Goal: Transaction & Acquisition: Purchase product/service

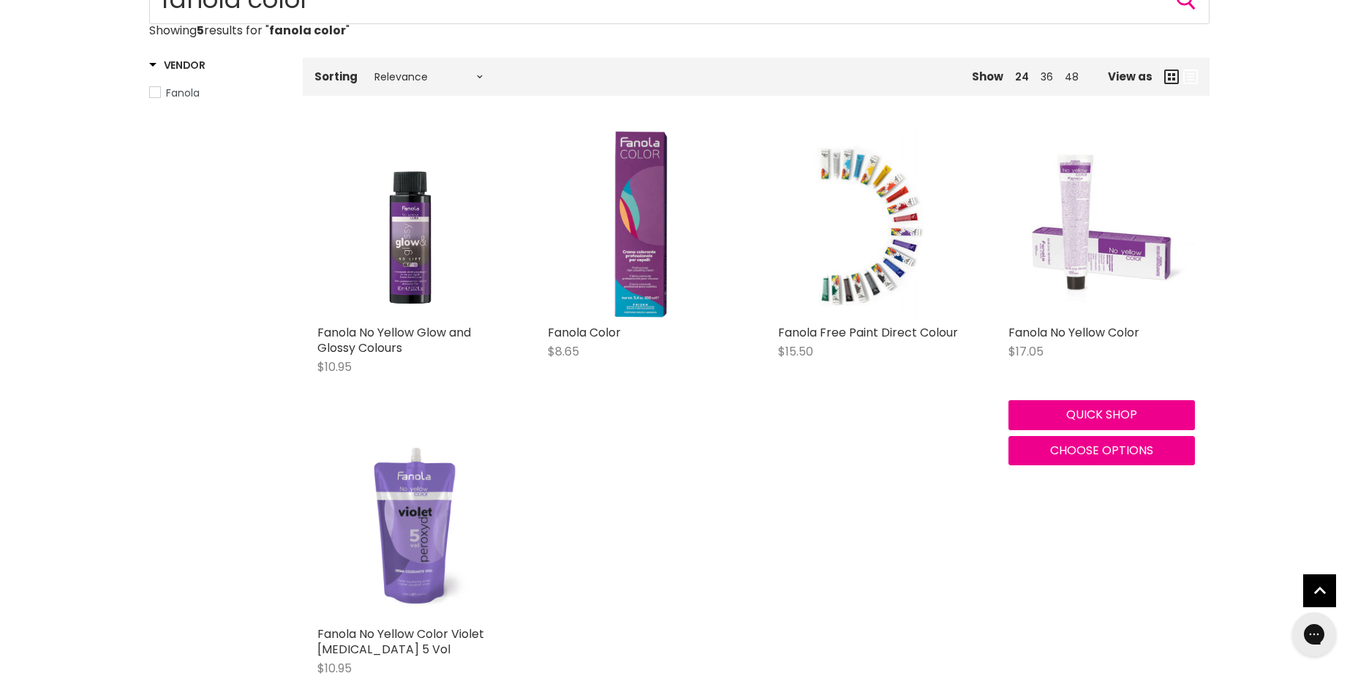
scroll to position [200, 0]
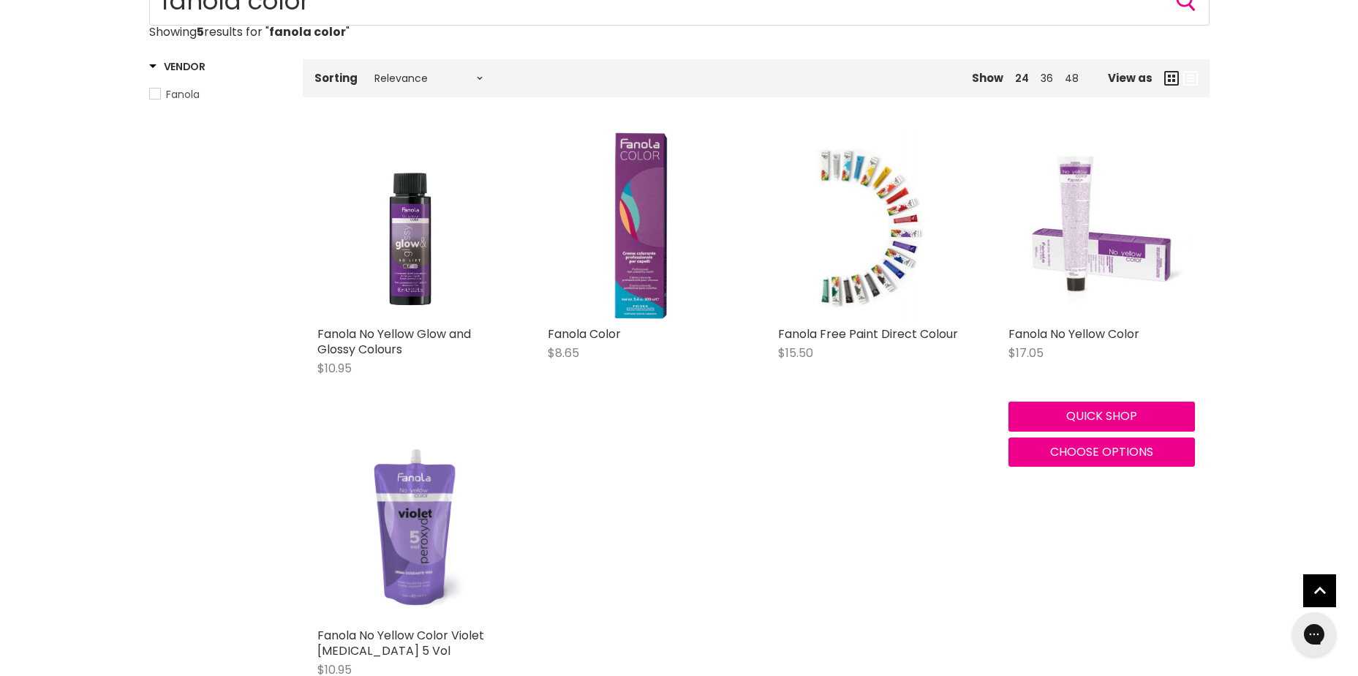
click at [1092, 222] on img "Main content" at bounding box center [1102, 225] width 187 height 187
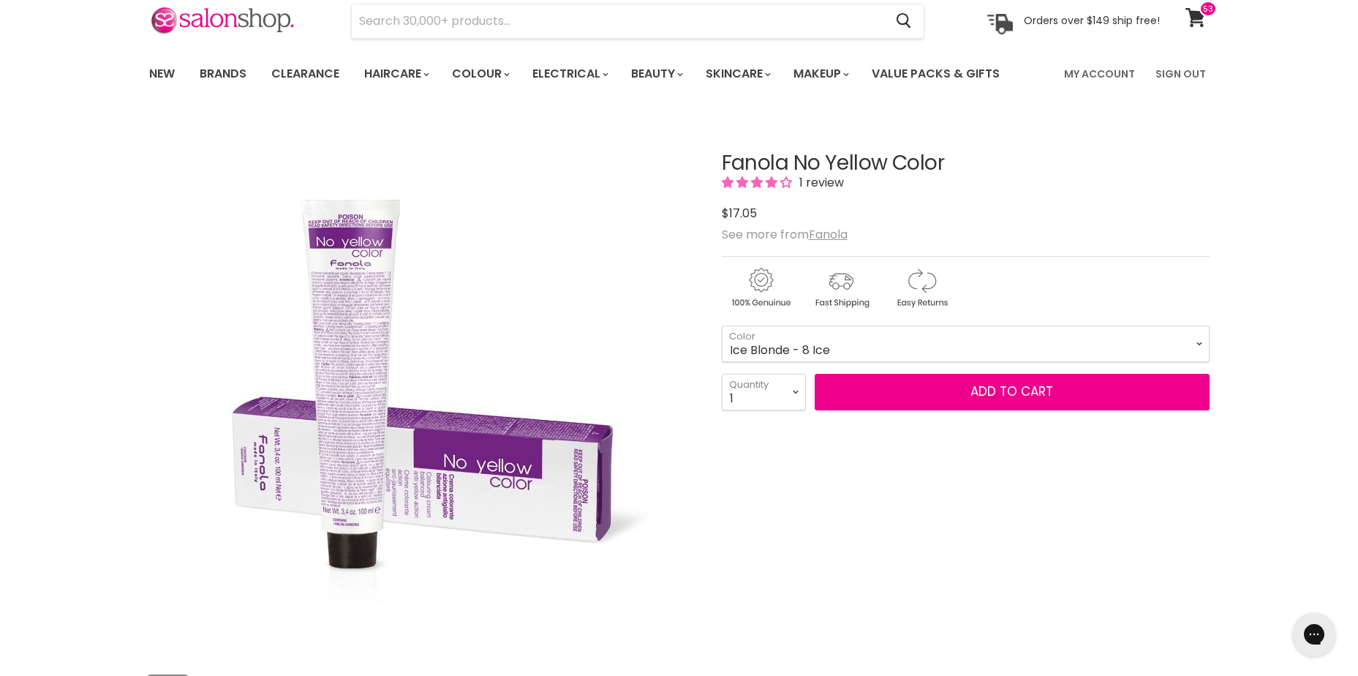
scroll to position [146, 0]
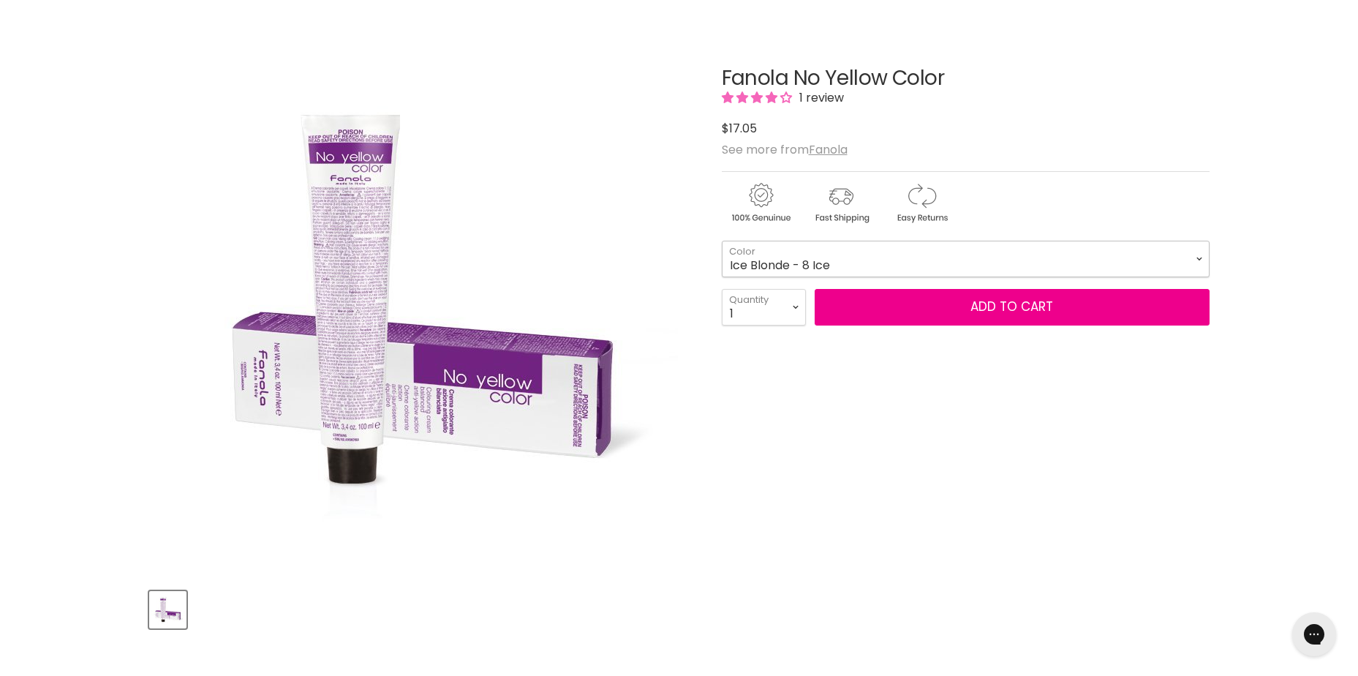
click at [1176, 263] on select "Ice Blonde - 8 Ice Ice Blonde - 9 Ice Ice Blonde - 10 Ice Ice Super Lightener -…" at bounding box center [966, 259] width 488 height 37
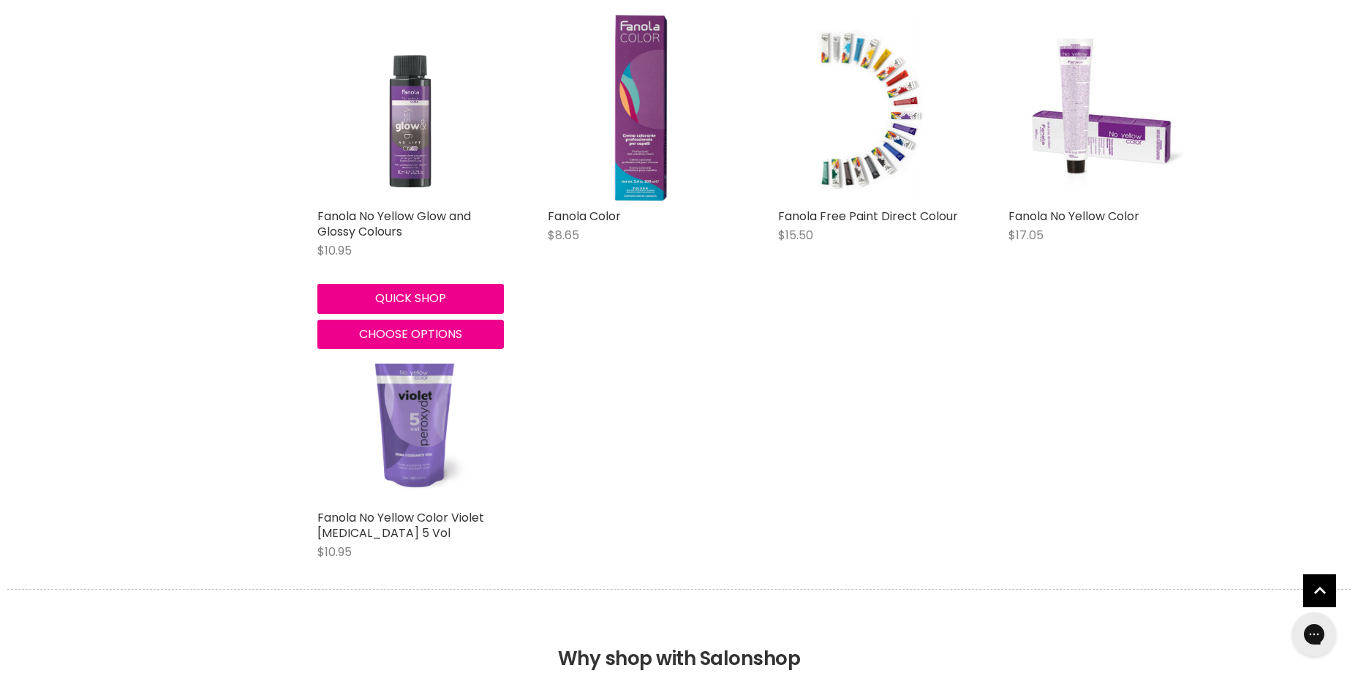
click at [407, 148] on img "Main content" at bounding box center [410, 108] width 187 height 187
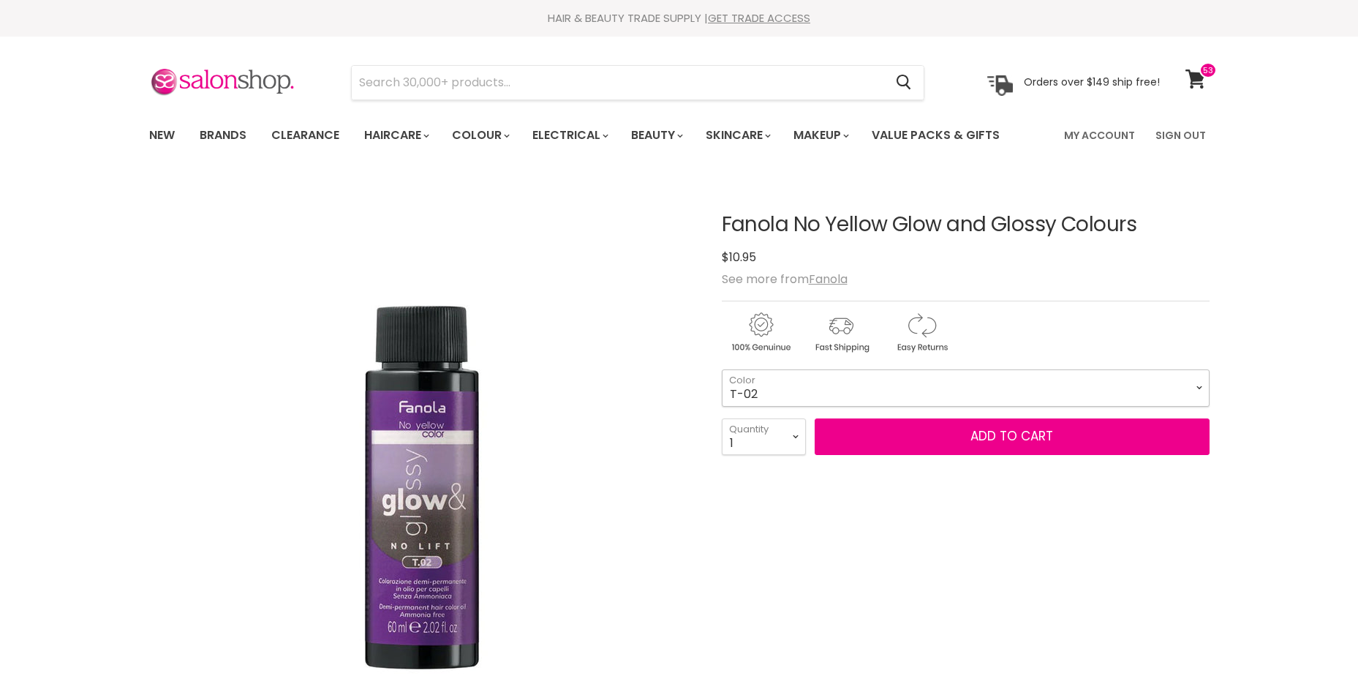
click at [1183, 383] on select "T-02 T-11 T-12 T-21 T-41 T-Clear" at bounding box center [966, 387] width 488 height 37
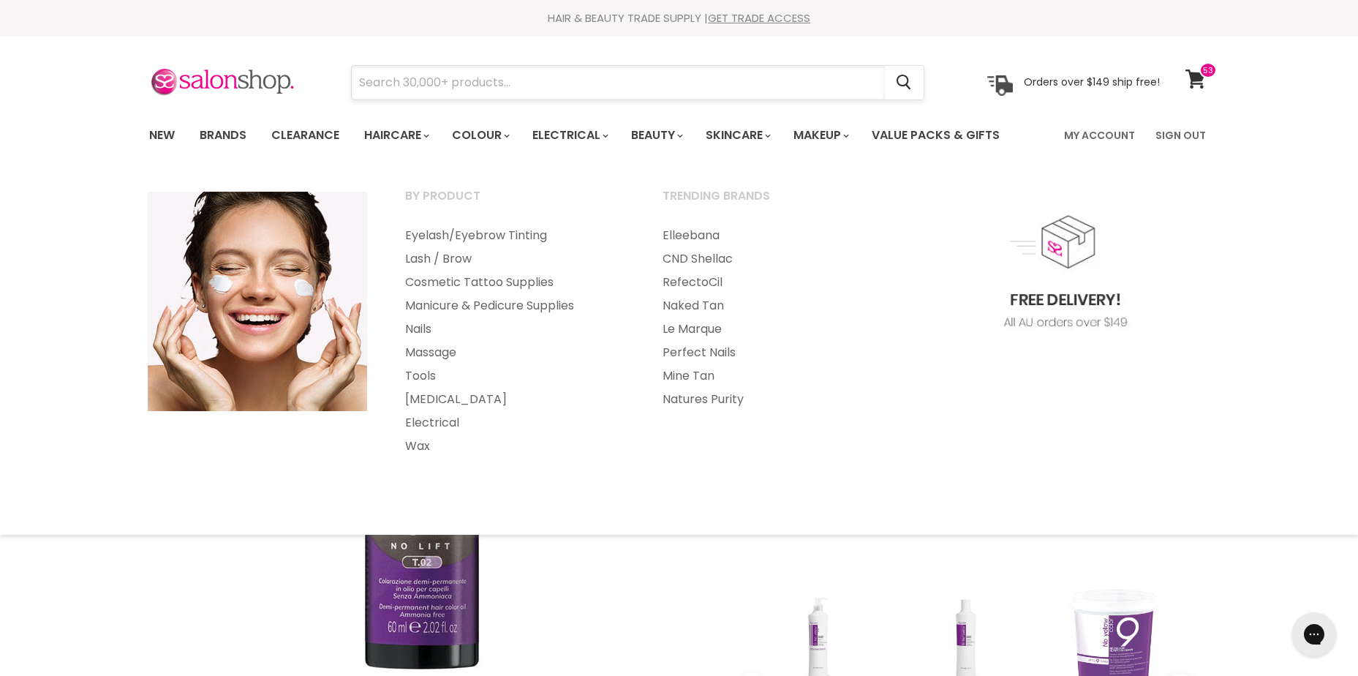
click at [662, 80] on input "Search" at bounding box center [618, 83] width 533 height 34
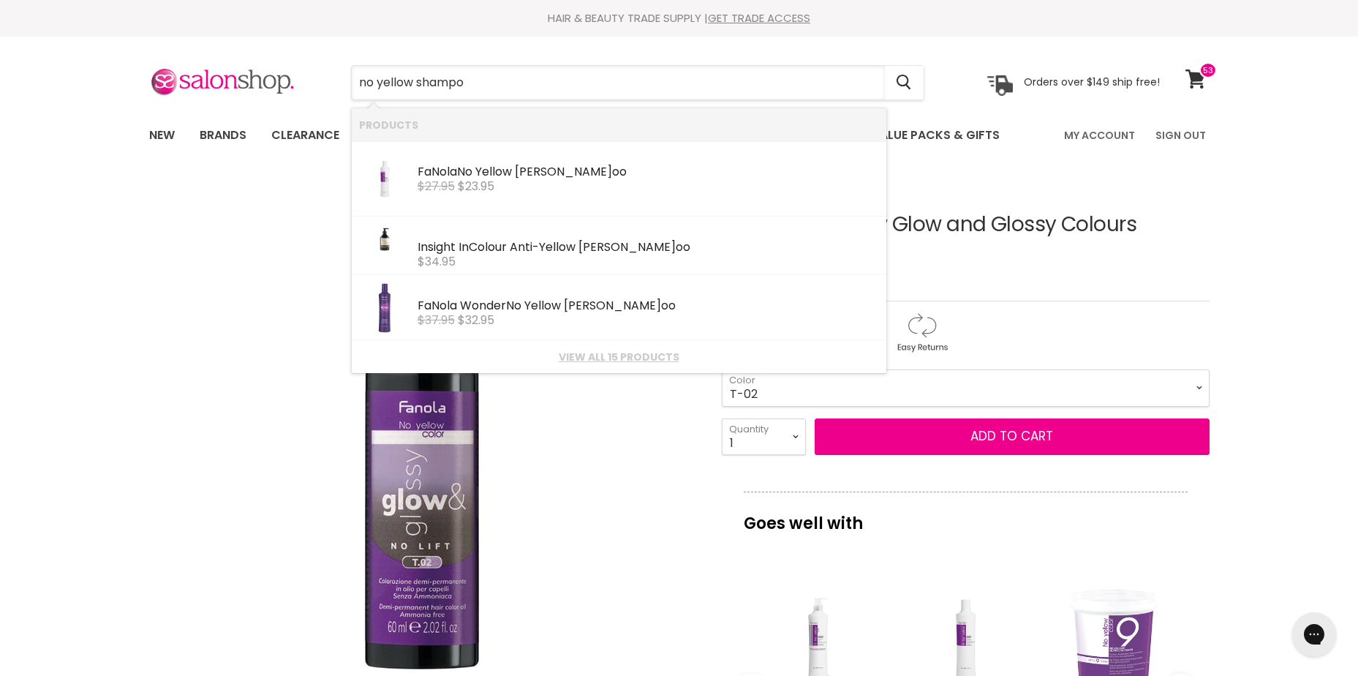
type input "no yellow shampoo"
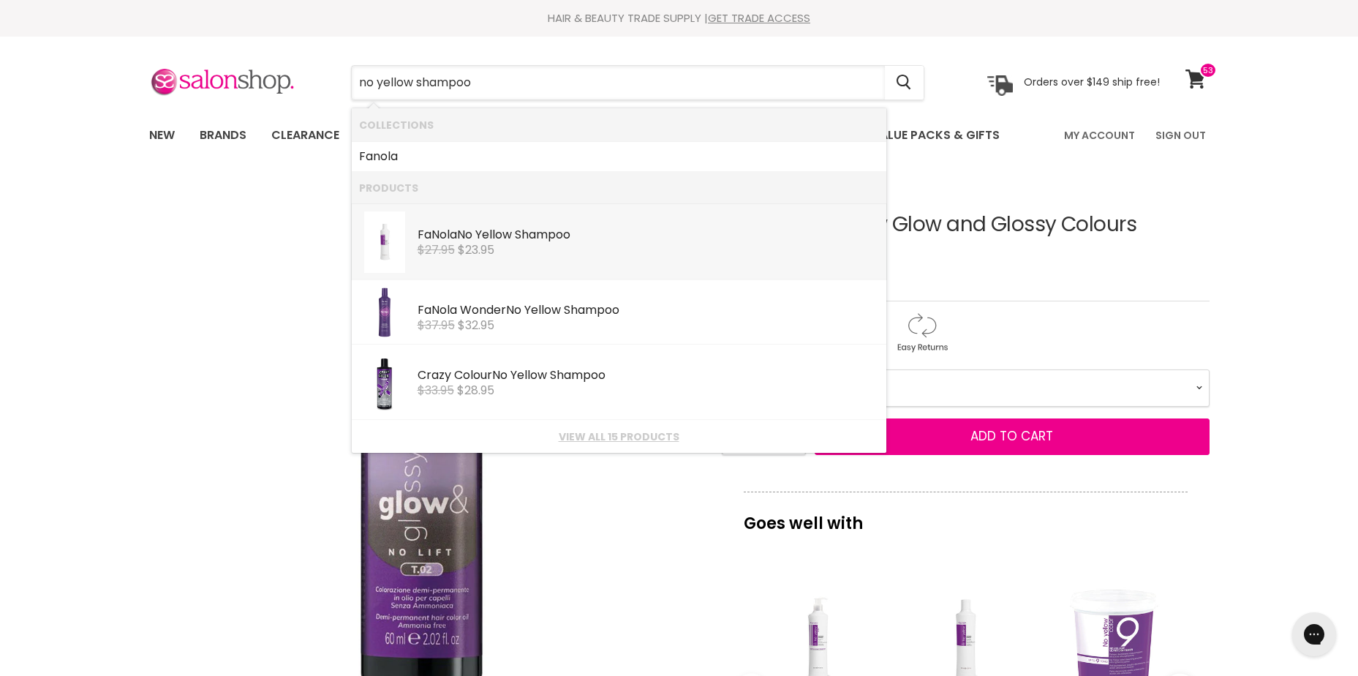
click at [553, 235] on b "Shampoo" at bounding box center [543, 234] width 56 height 17
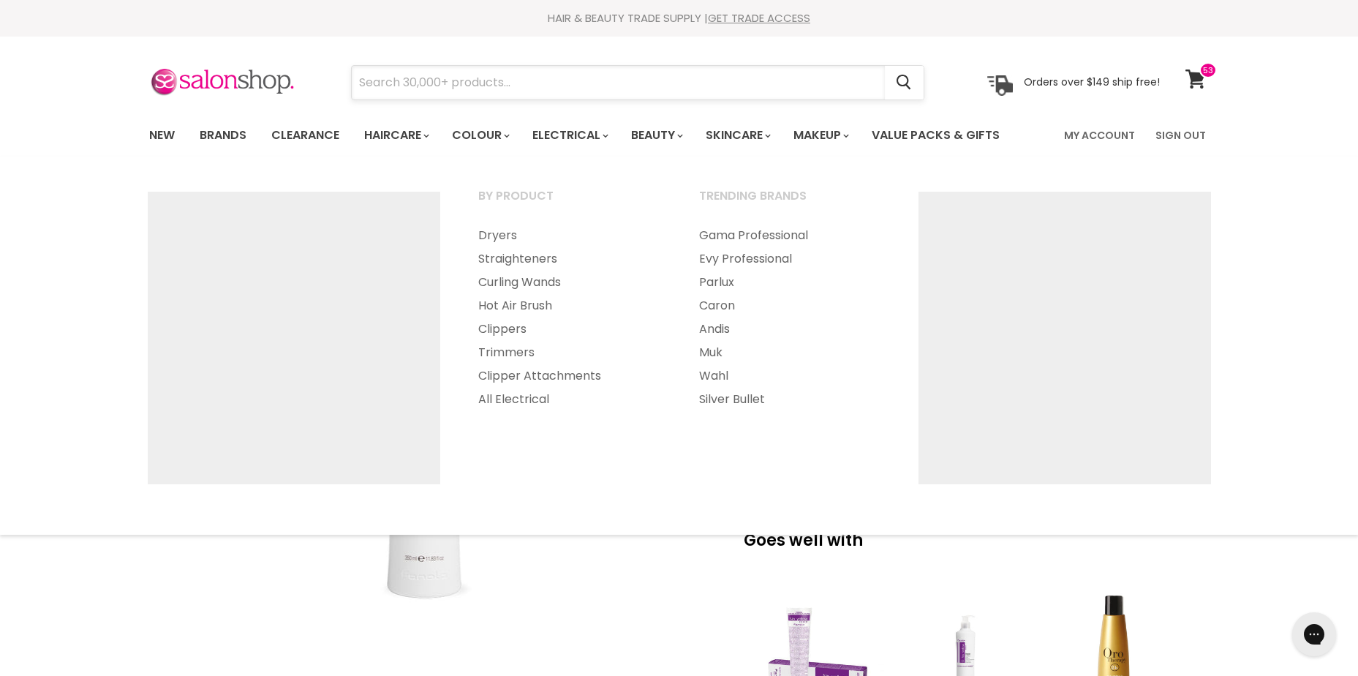
click at [595, 72] on input "Search" at bounding box center [618, 83] width 533 height 34
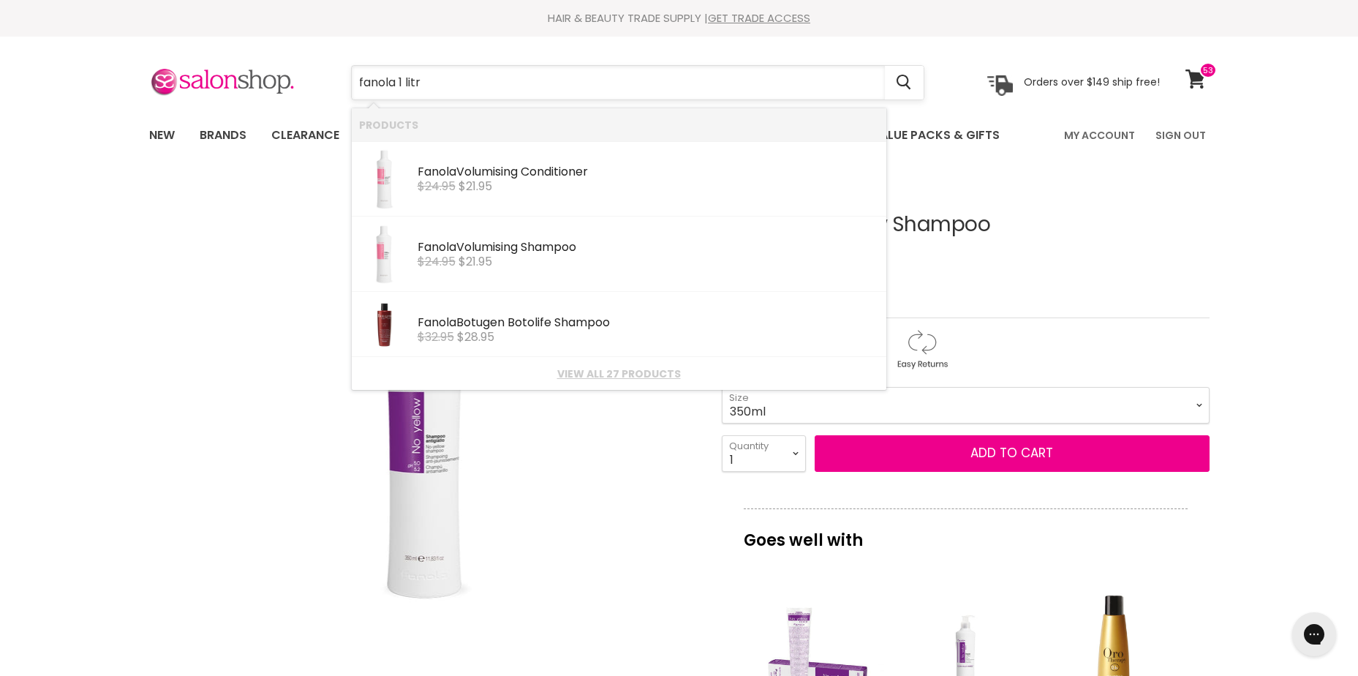
type input "fanola 1 litre"
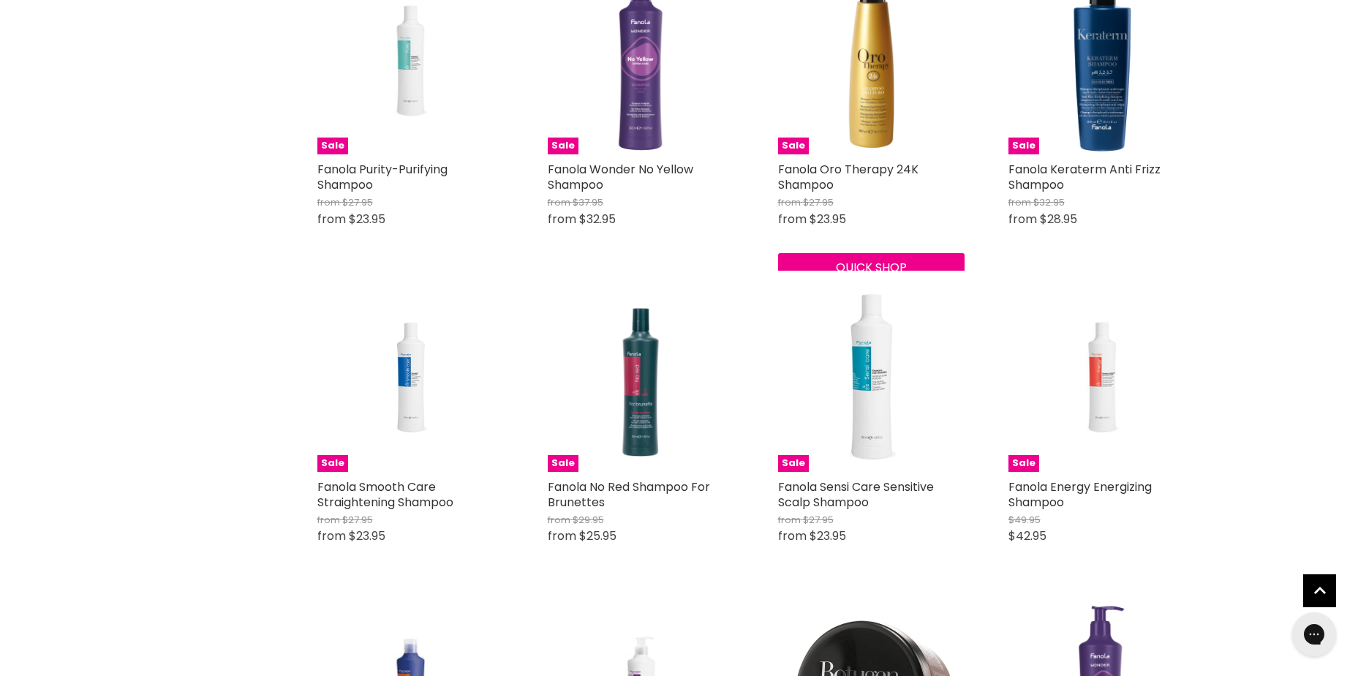
scroll to position [951, 0]
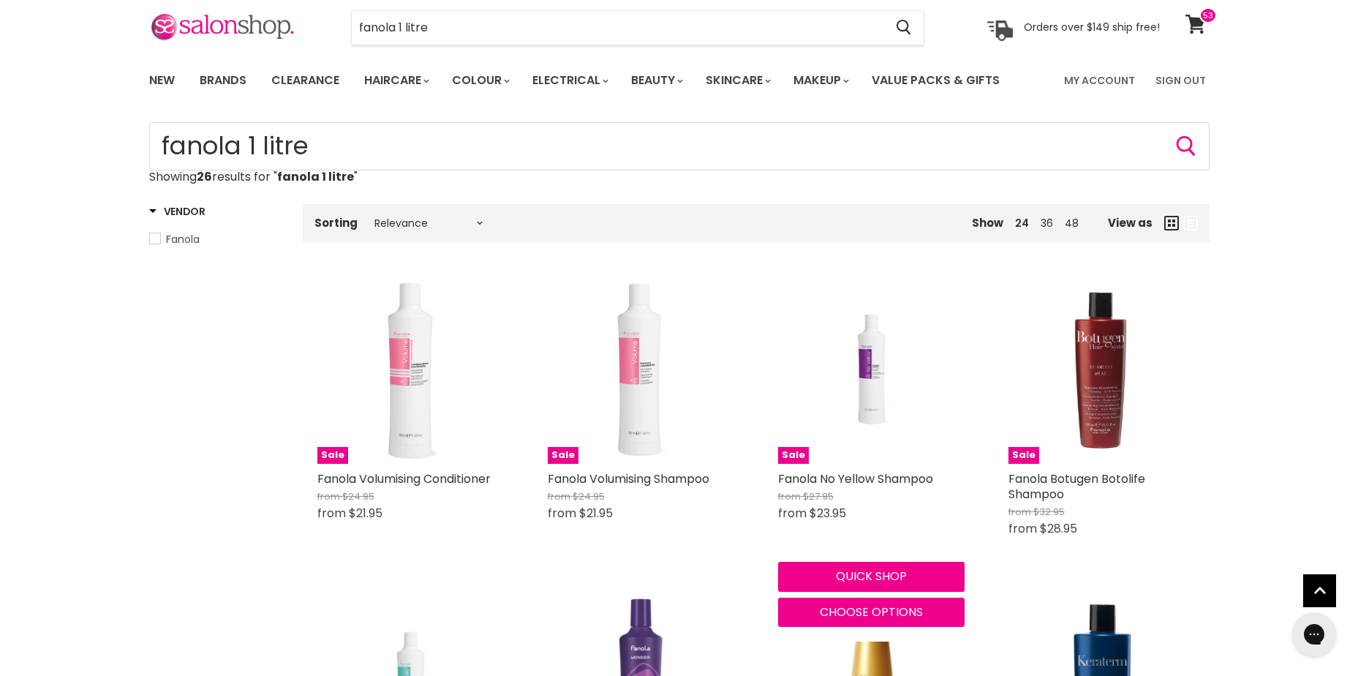
scroll to position [146, 0]
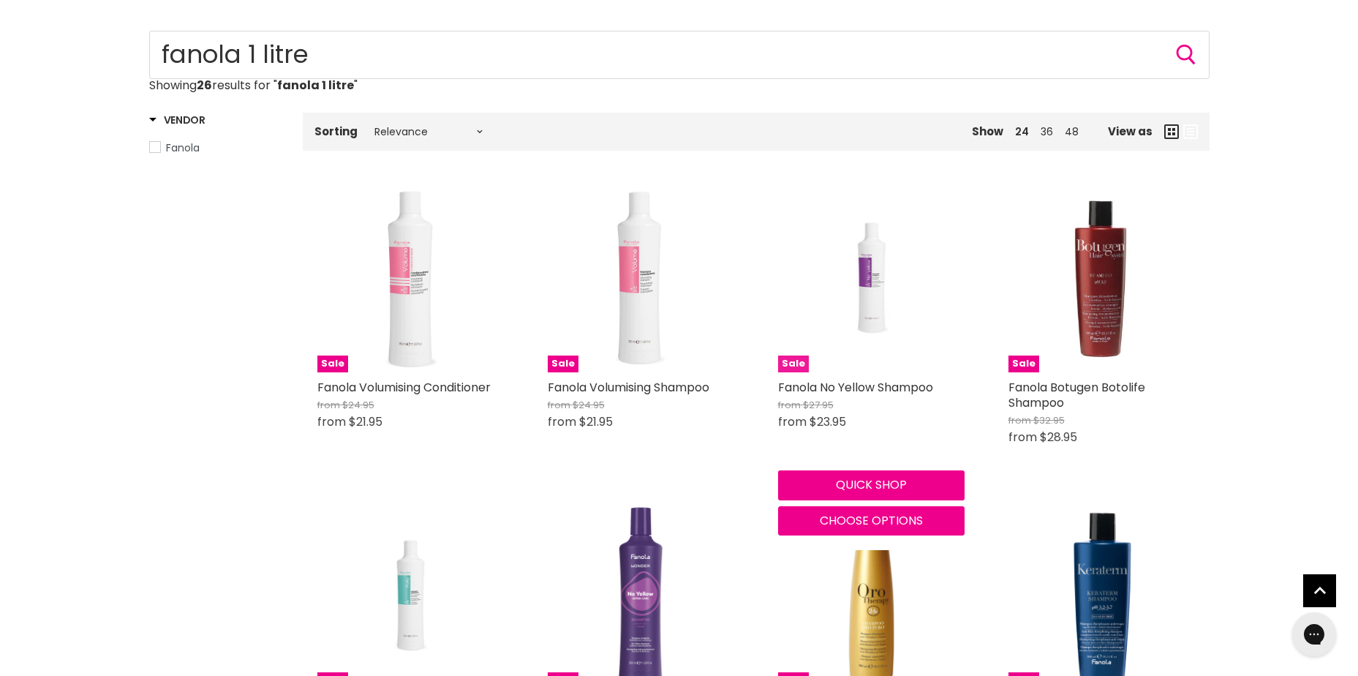
click at [857, 289] on img "Main content" at bounding box center [871, 279] width 124 height 187
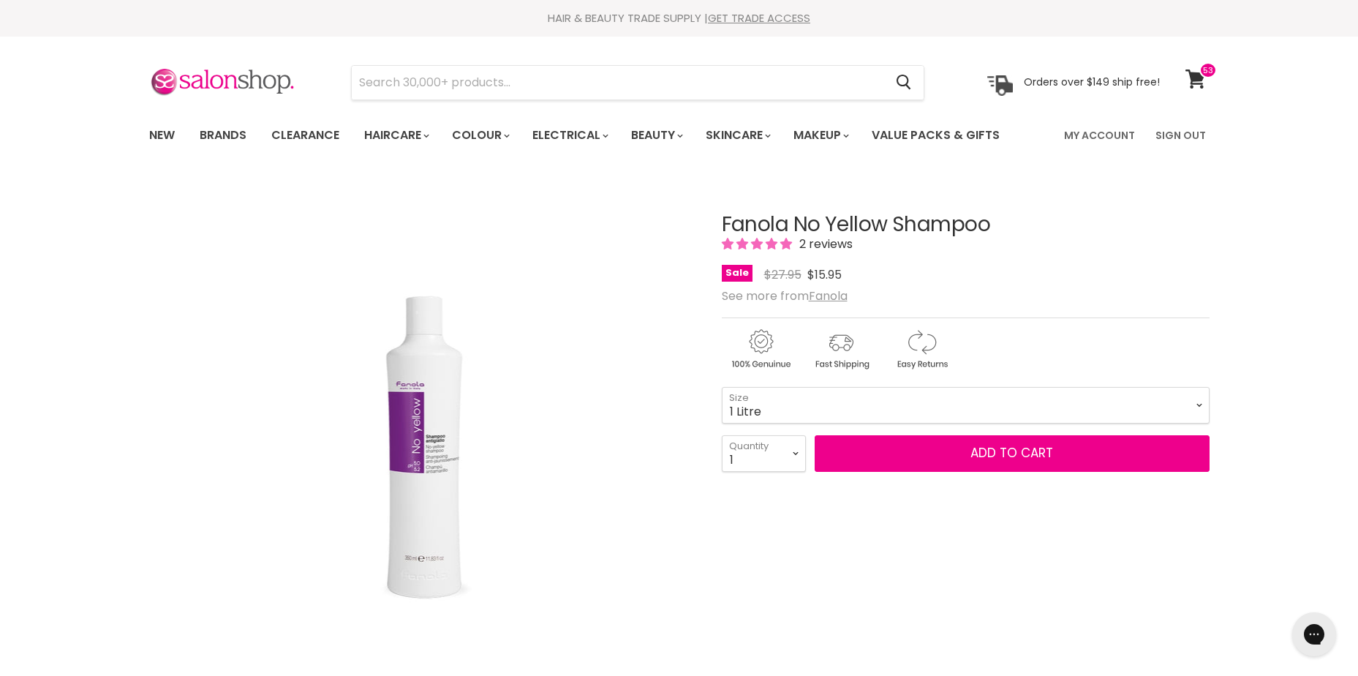
click at [722, 387] on select "350ml 1 Litre" at bounding box center [966, 405] width 488 height 37
select select "1 Litre"
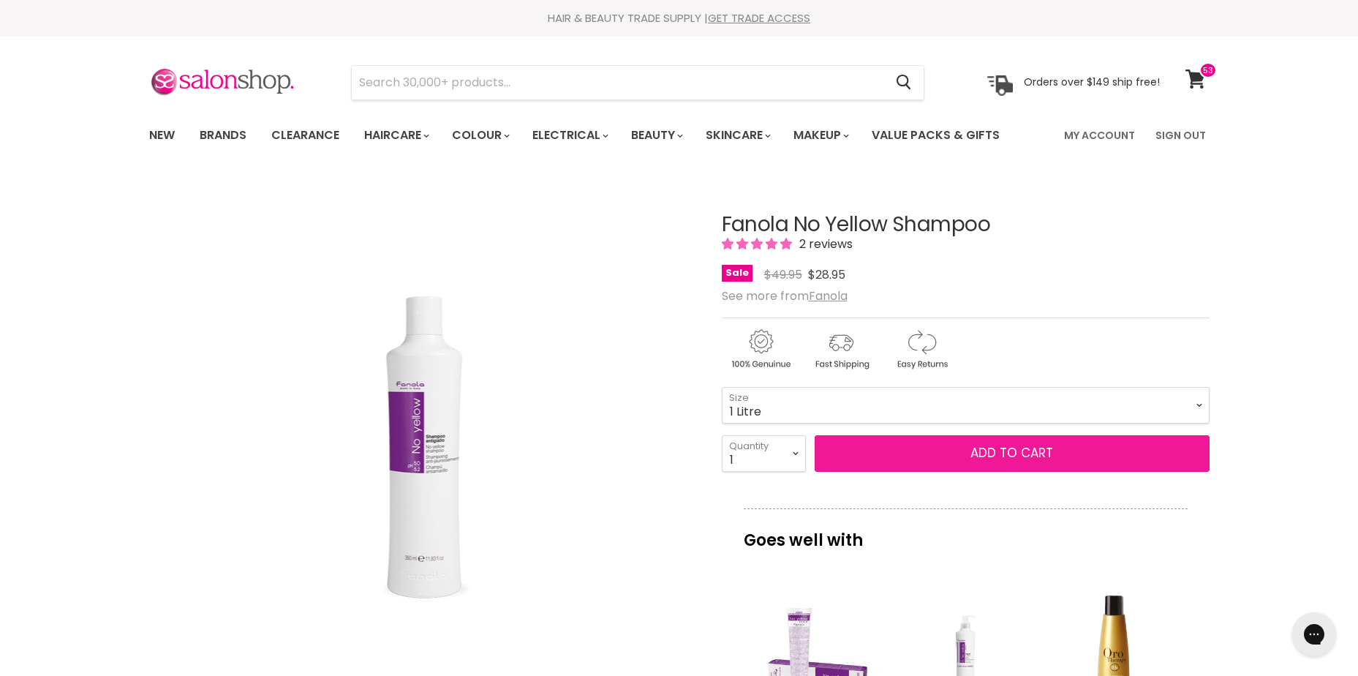
click at [1005, 448] on button "Add to cart" at bounding box center [1012, 453] width 395 height 37
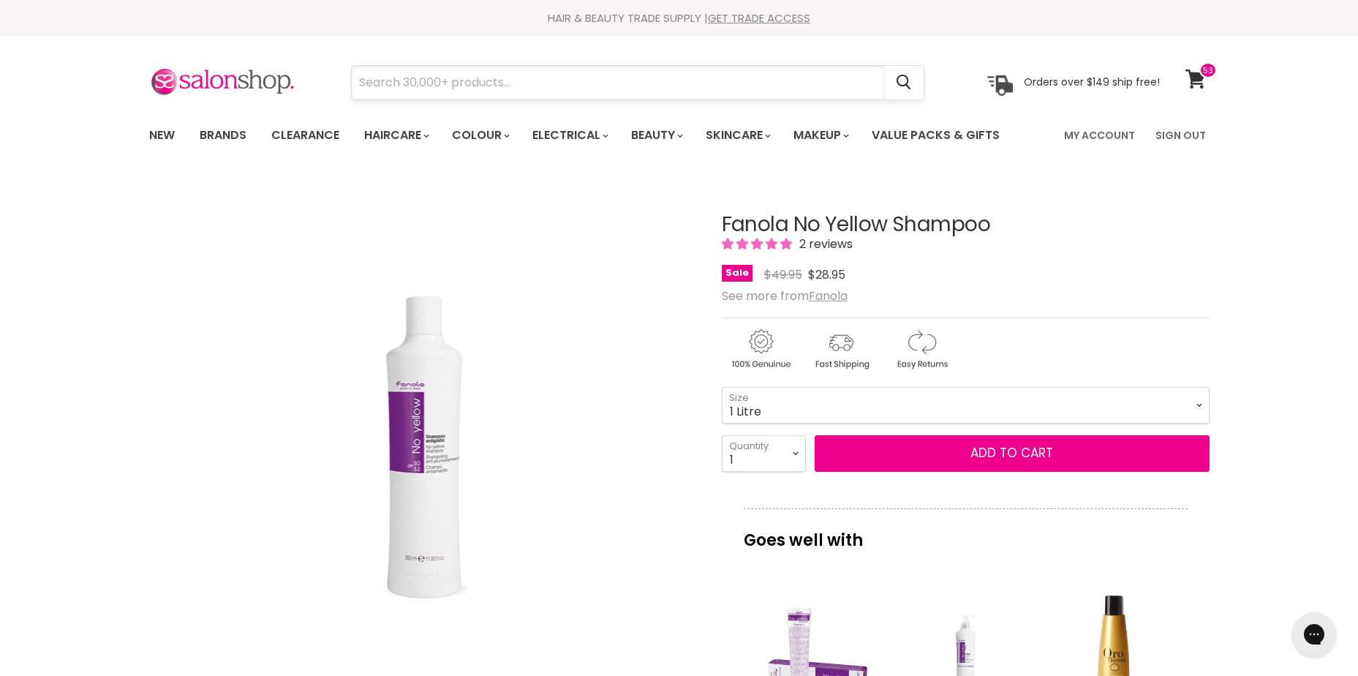
click at [445, 83] on input "Search" at bounding box center [618, 83] width 533 height 34
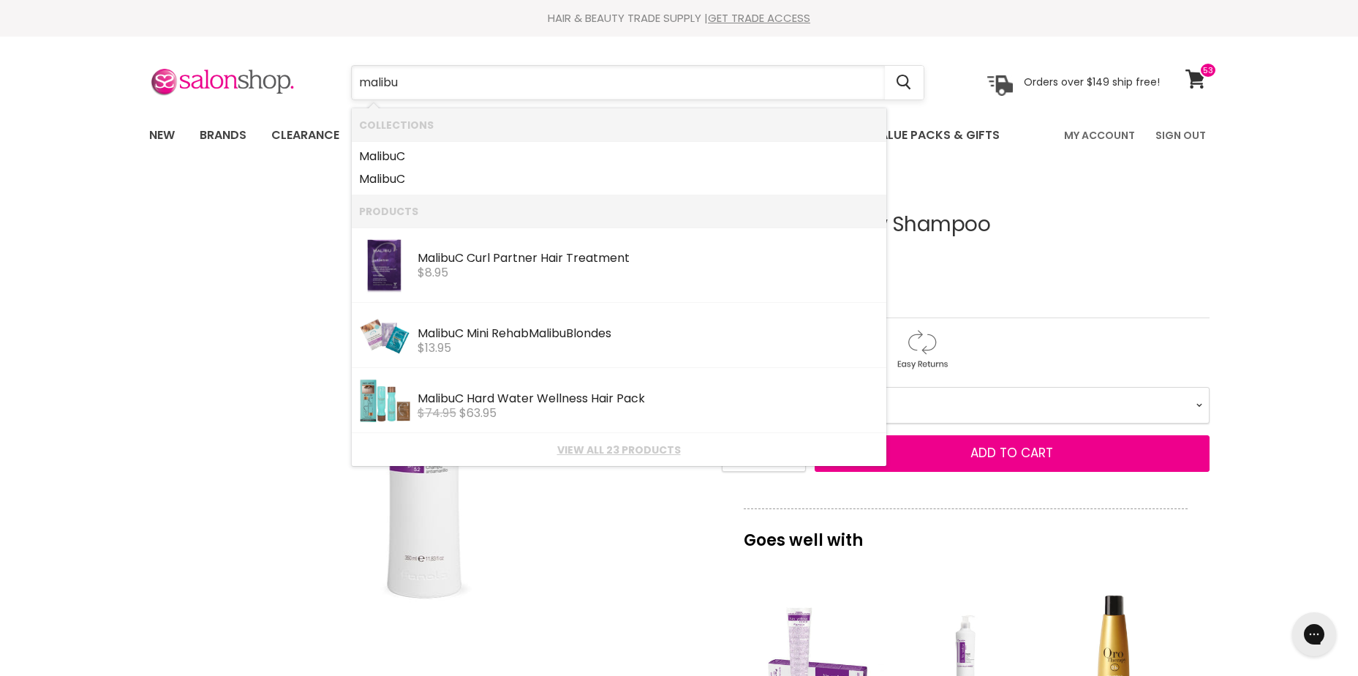
type input "malibu c"
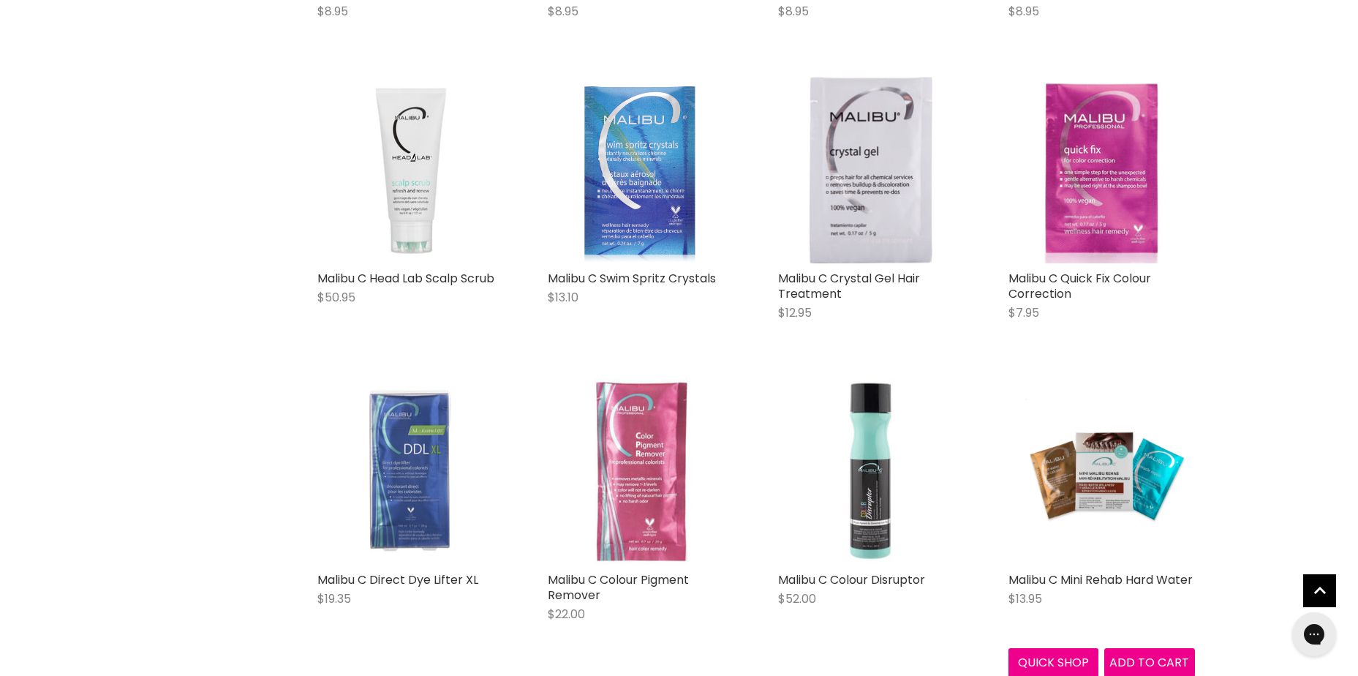
scroll to position [1243, 0]
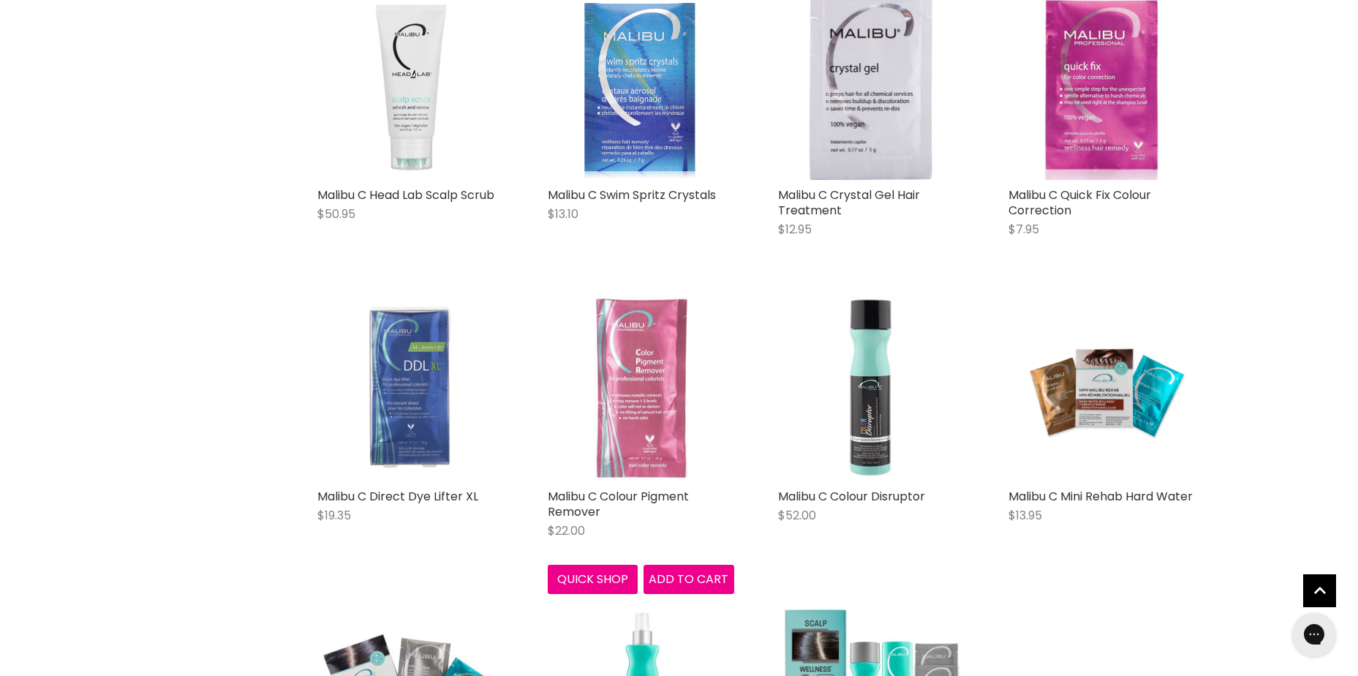
click at [644, 438] on img "Main content" at bounding box center [641, 388] width 187 height 187
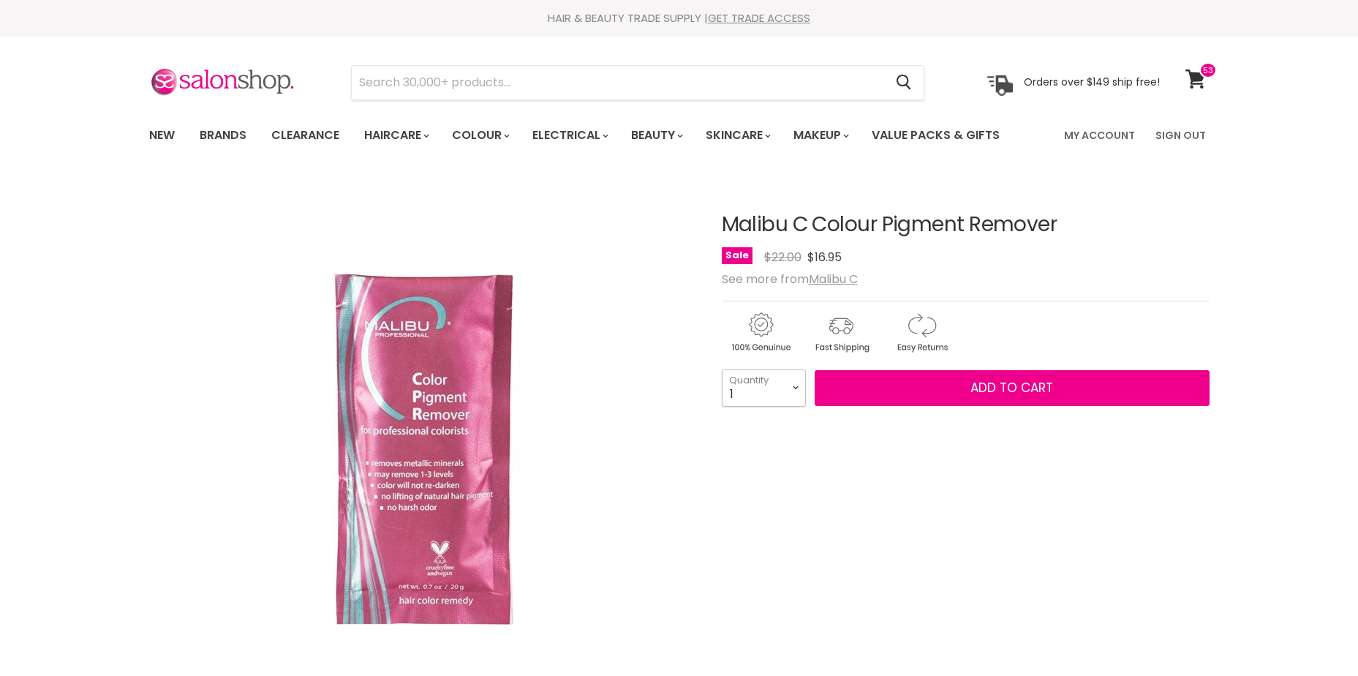
click at [790, 390] on select "1 2 3 4 5 6 7 8 9 10+" at bounding box center [764, 387] width 84 height 37
select select "2"
click at [722, 369] on select "1 2 3 4 5 6 7 8 9 10+" at bounding box center [764, 387] width 84 height 37
type input "2"
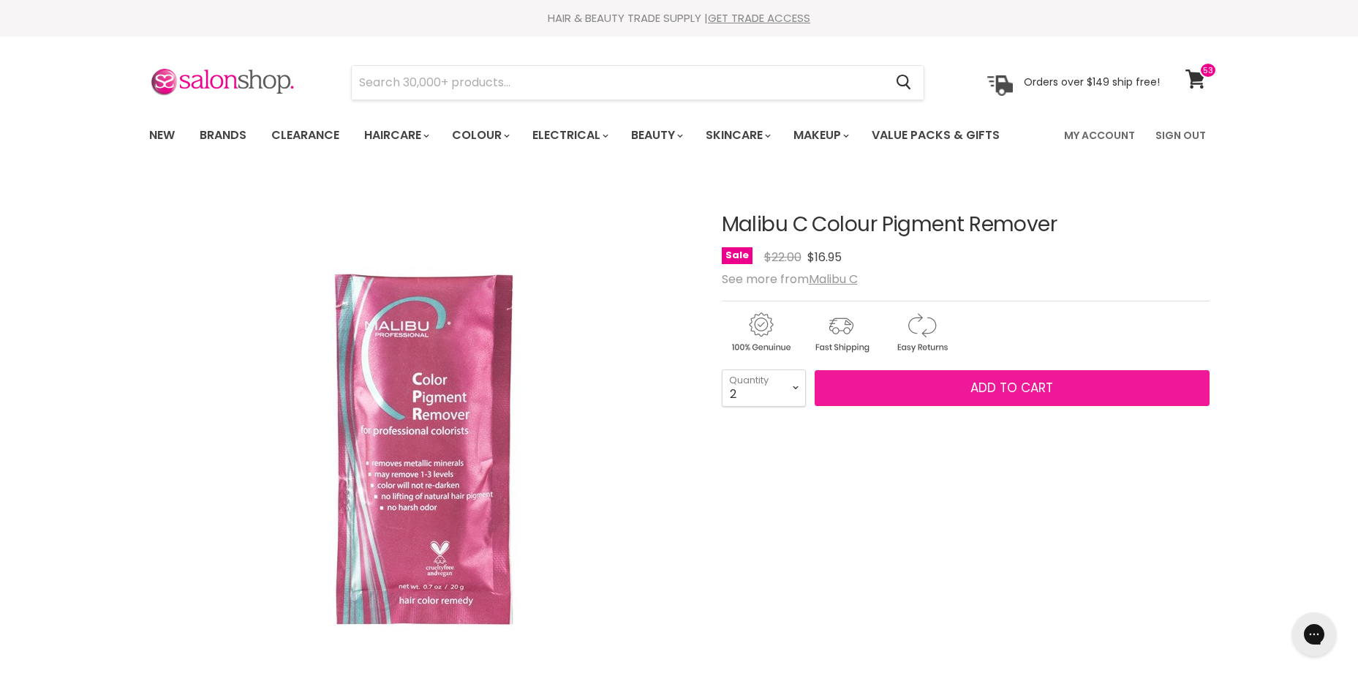
click at [946, 391] on button "Add to cart" at bounding box center [1012, 388] width 395 height 37
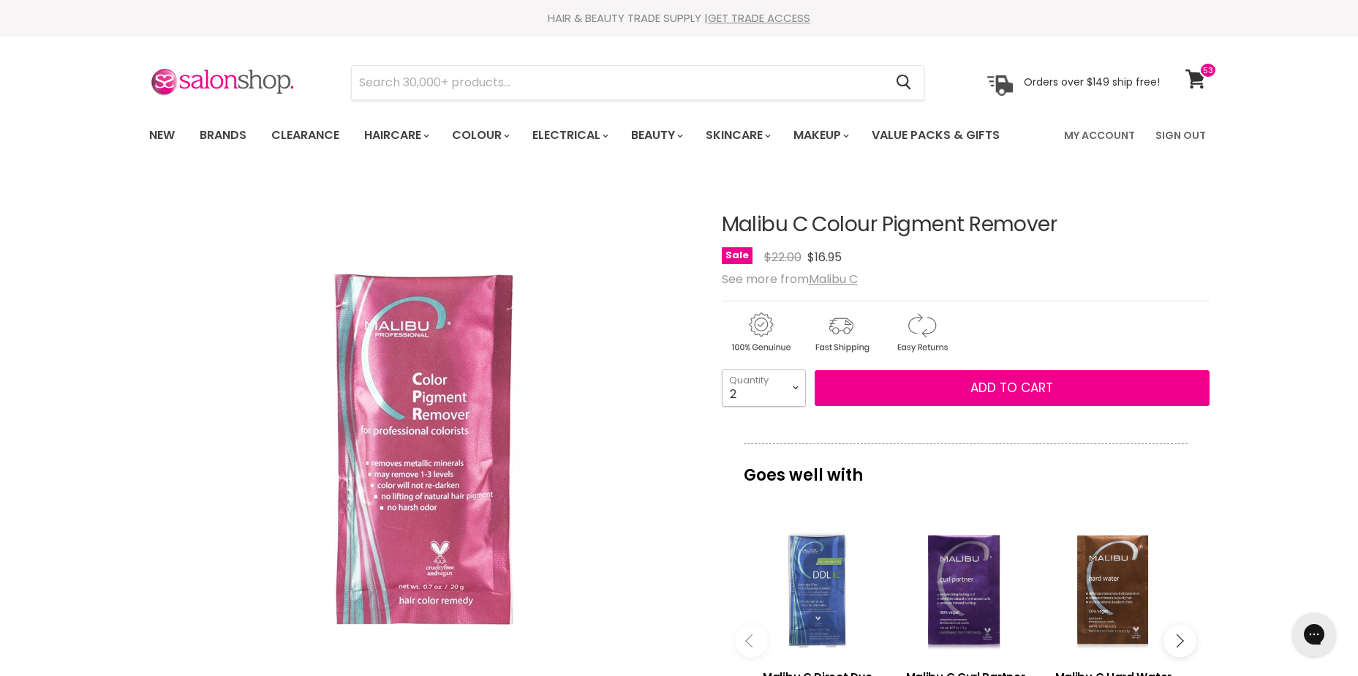
click at [799, 384] on select "1 2 3 4 5 6 7 8 9 10+" at bounding box center [764, 387] width 84 height 37
select select "4"
click at [722, 369] on select "1 2 3 4 5 6 7 8 9 10+" at bounding box center [764, 387] width 84 height 37
type input "4"
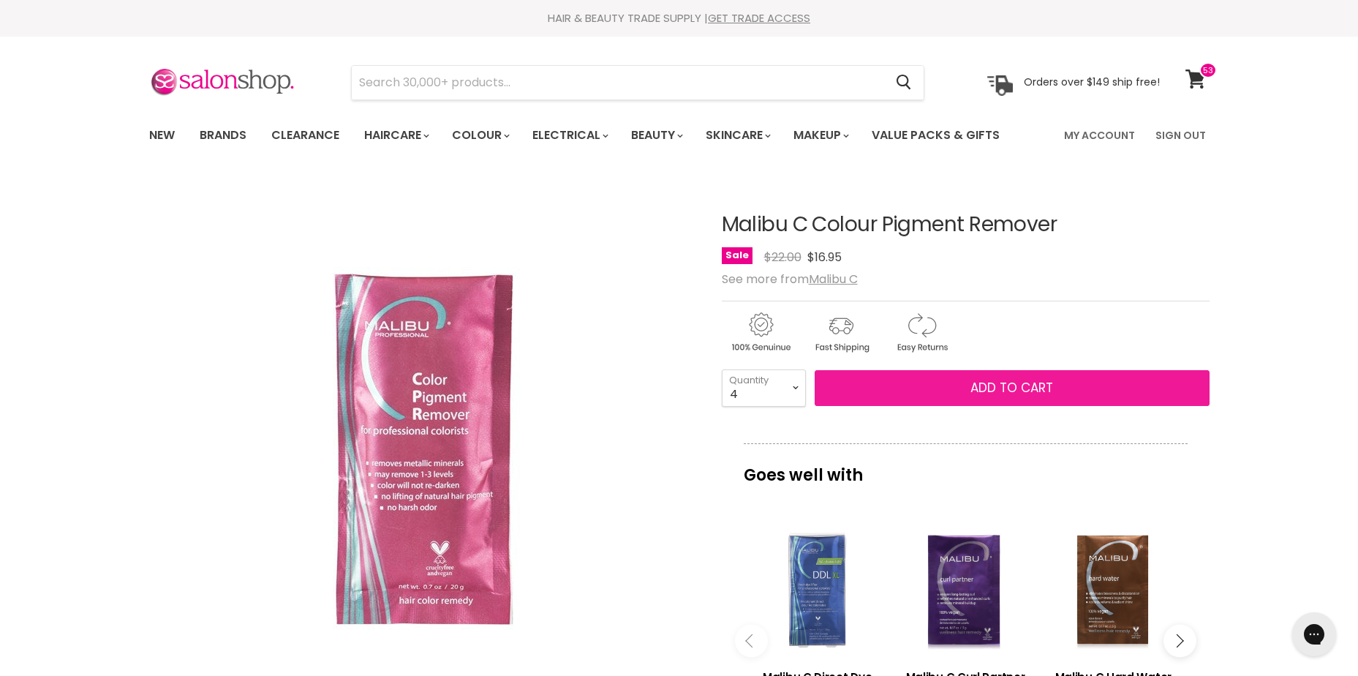
click at [971, 385] on span "Add to cart" at bounding box center [1012, 388] width 83 height 18
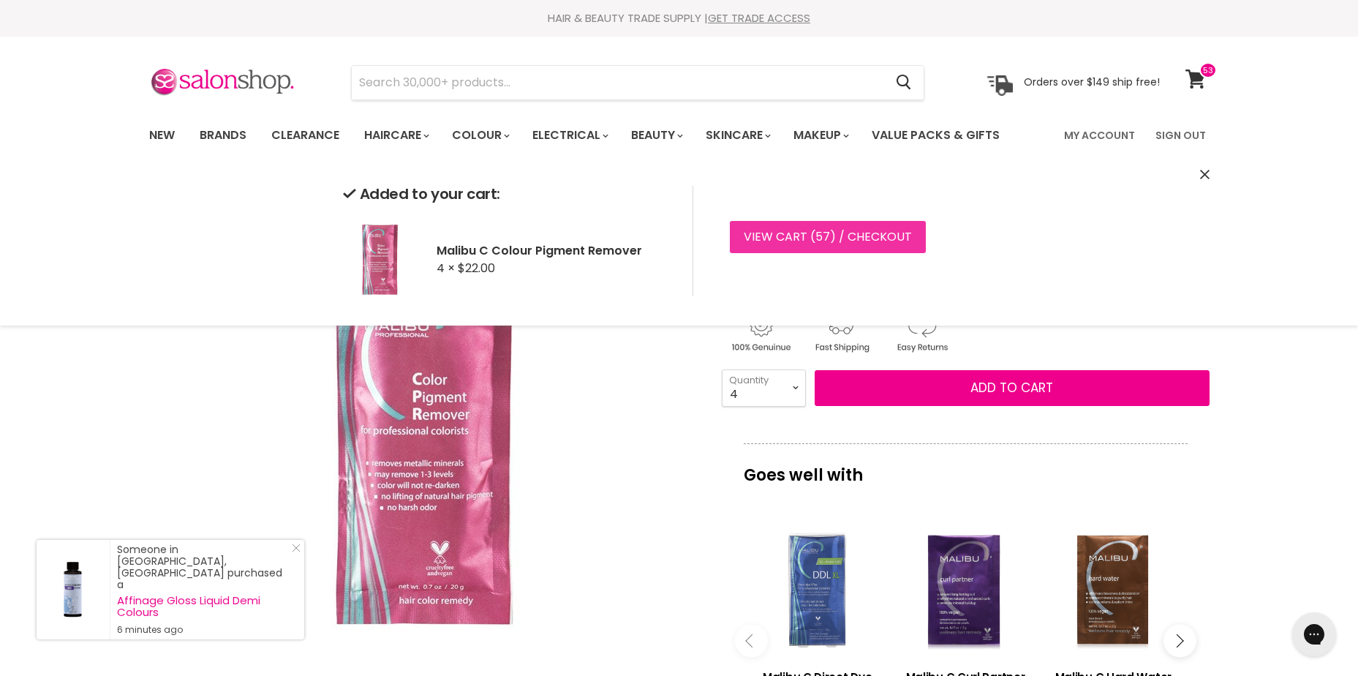
click at [849, 228] on link "View cart ( 57 ) / Checkout" at bounding box center [828, 237] width 196 height 32
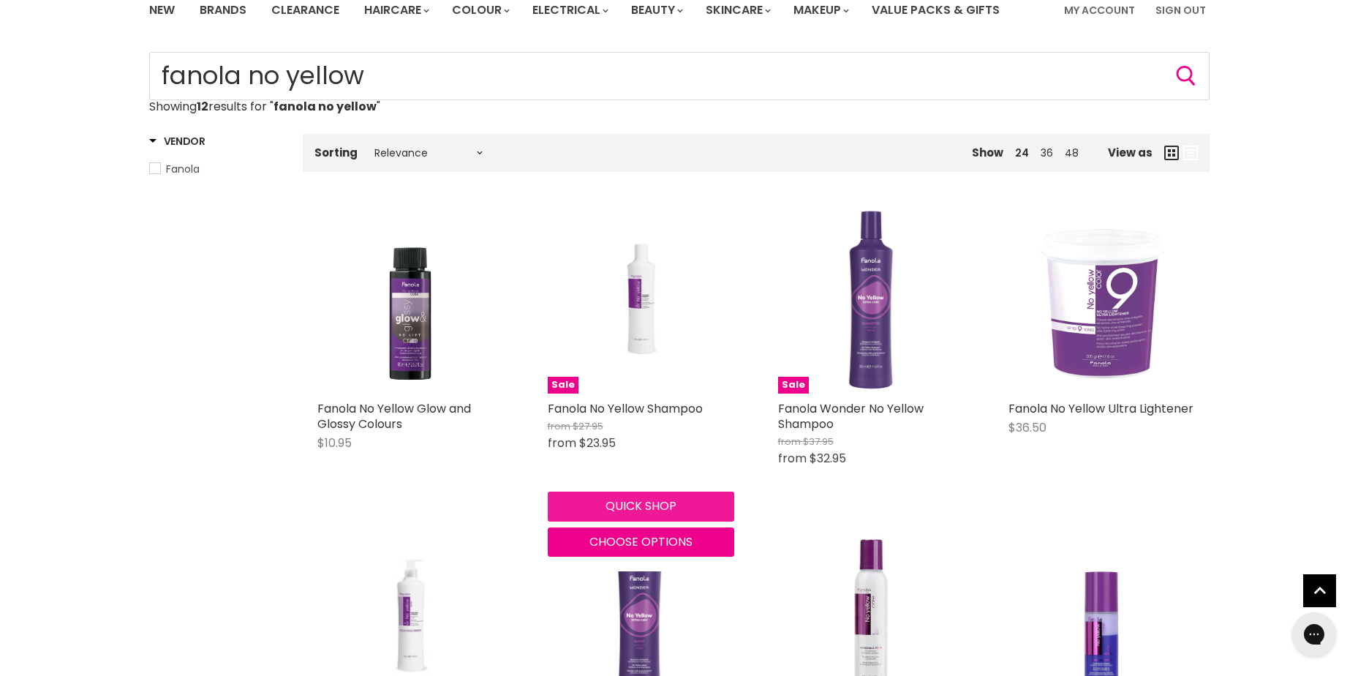
scroll to position [146, 0]
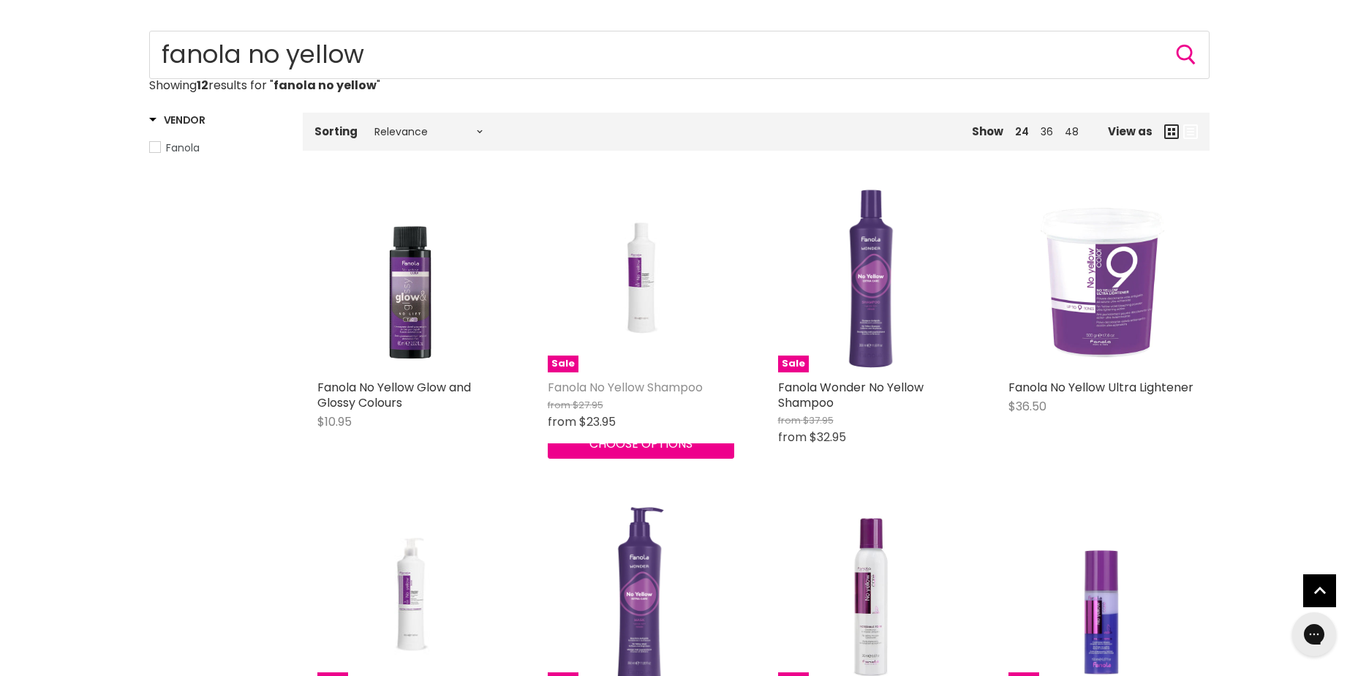
click at [603, 380] on link "Fanola No Yellow Shampoo" at bounding box center [625, 387] width 155 height 17
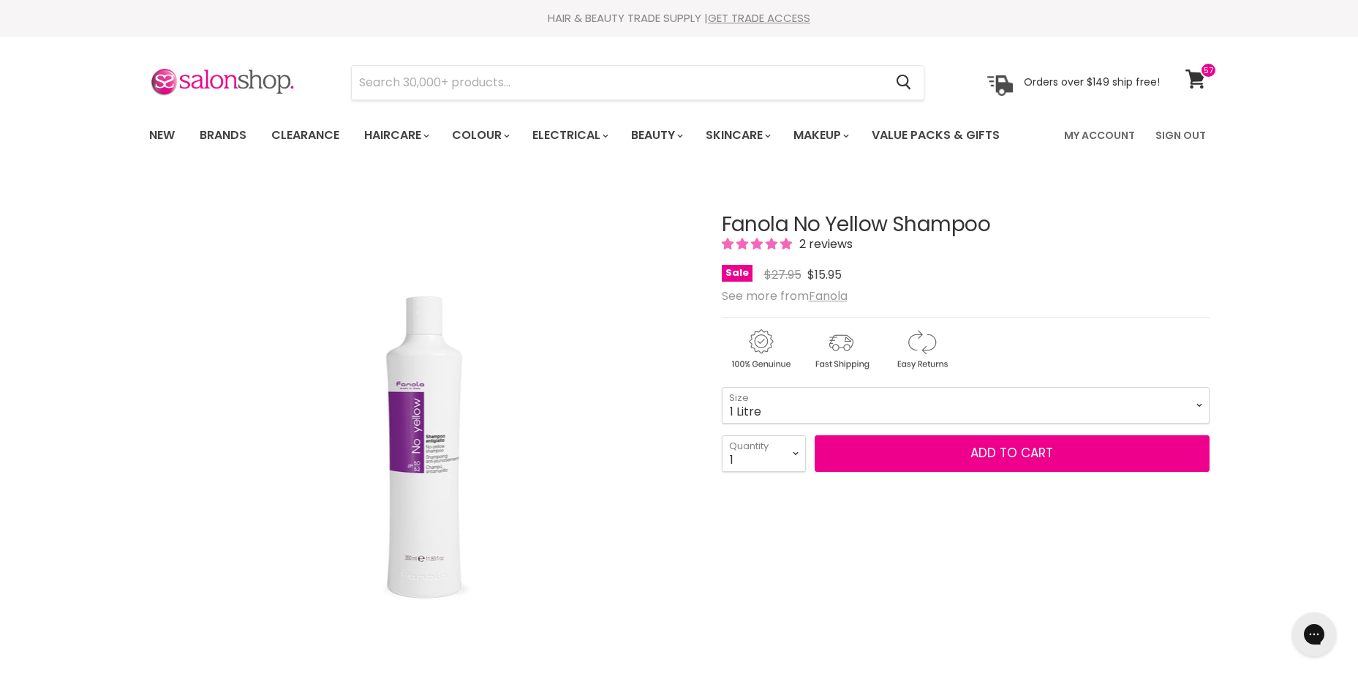
click at [722, 387] on select "350ml 1 Litre" at bounding box center [966, 405] width 488 height 37
select select "1 Litre"
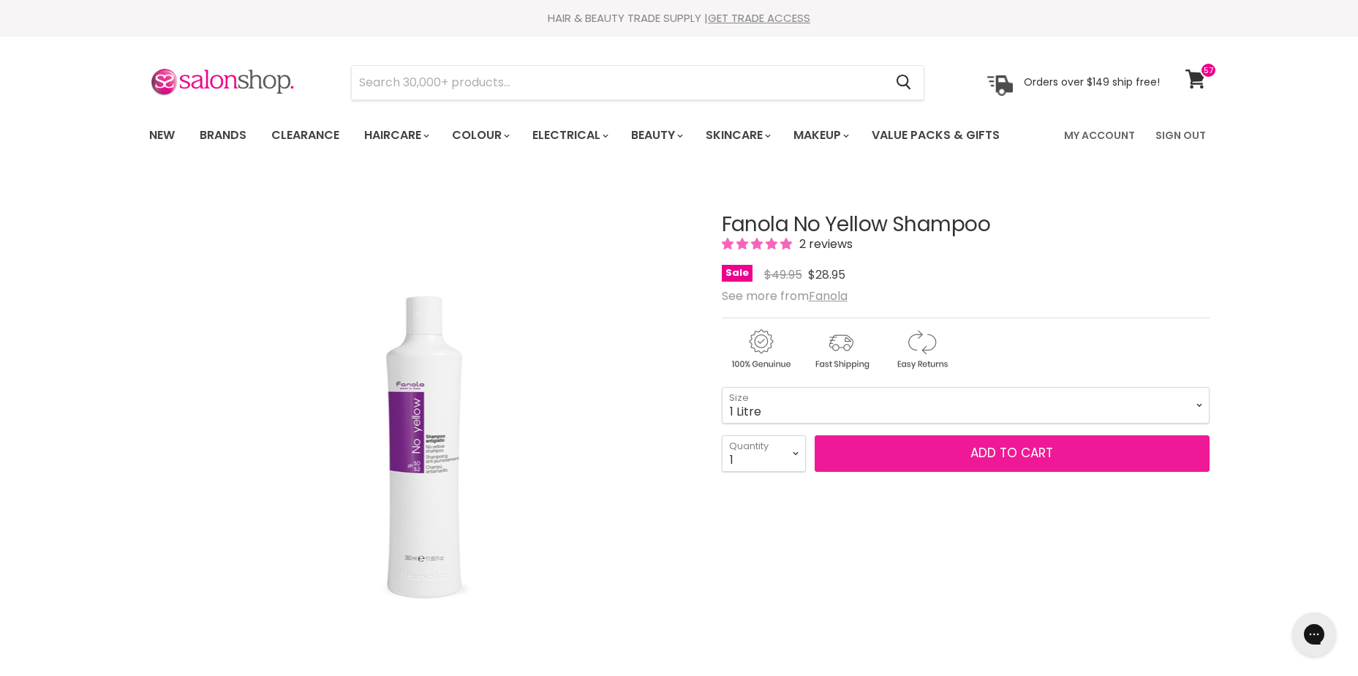
click at [971, 458] on button "Add to cart" at bounding box center [1012, 453] width 395 height 37
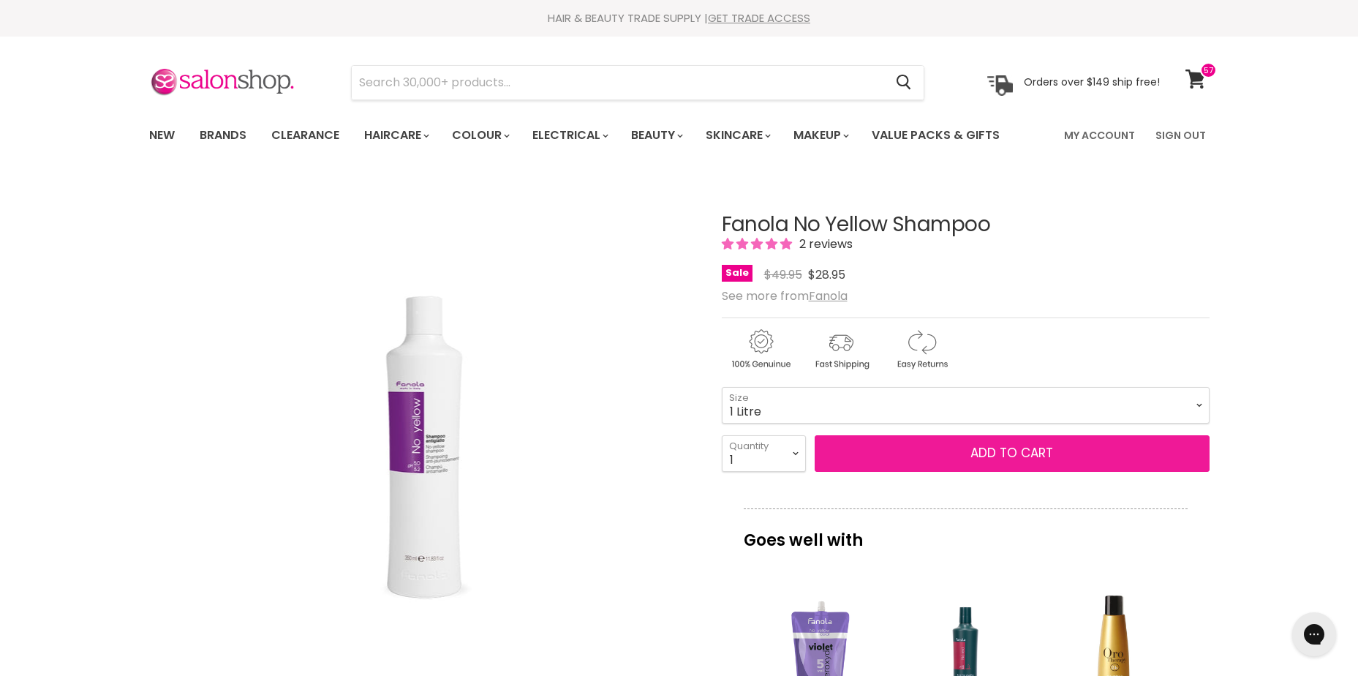
click at [975, 453] on button "Add to cart" at bounding box center [1012, 453] width 395 height 37
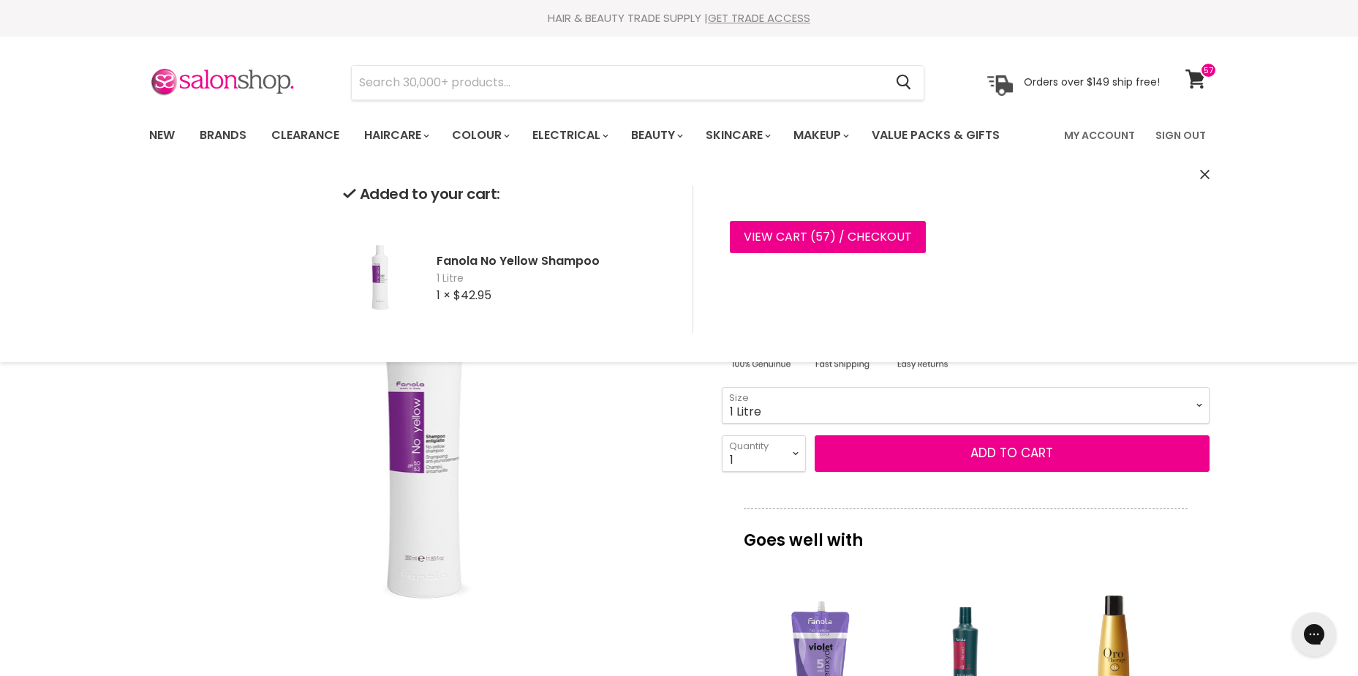
click at [1208, 172] on icon "Close" at bounding box center [1205, 175] width 10 height 10
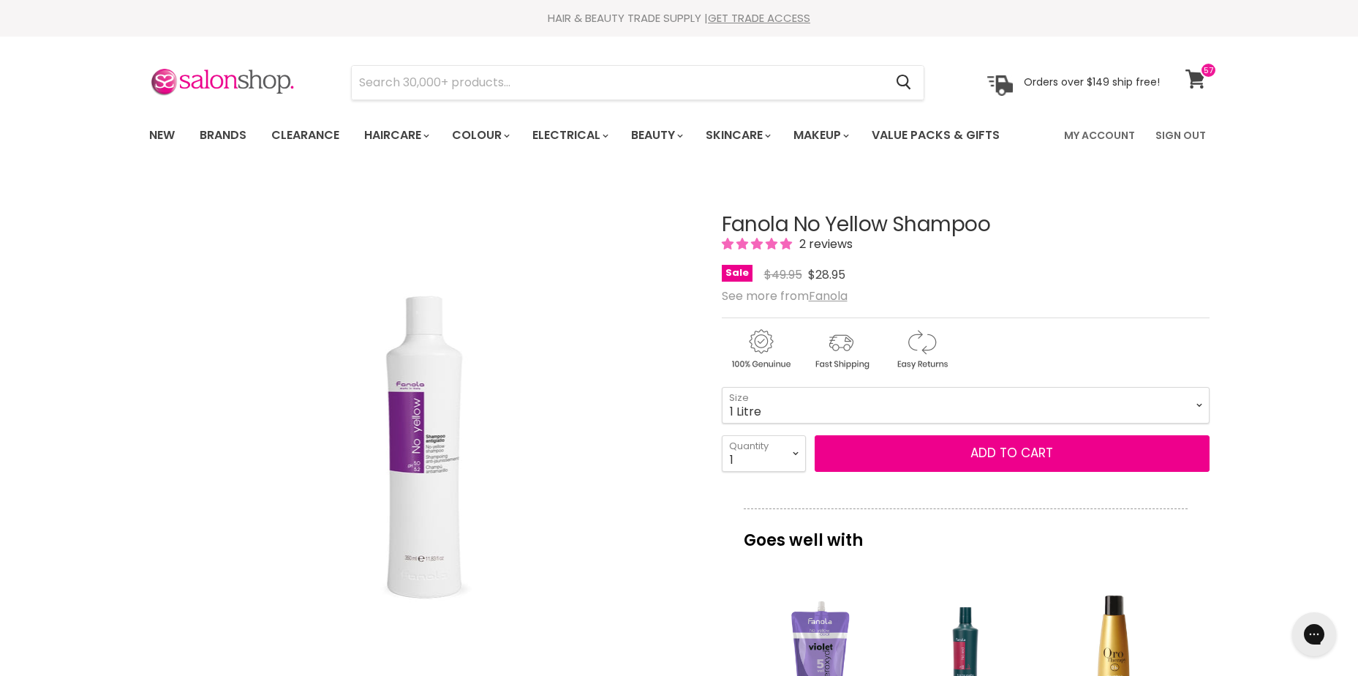
click at [1205, 79] on icon at bounding box center [1196, 78] width 20 height 19
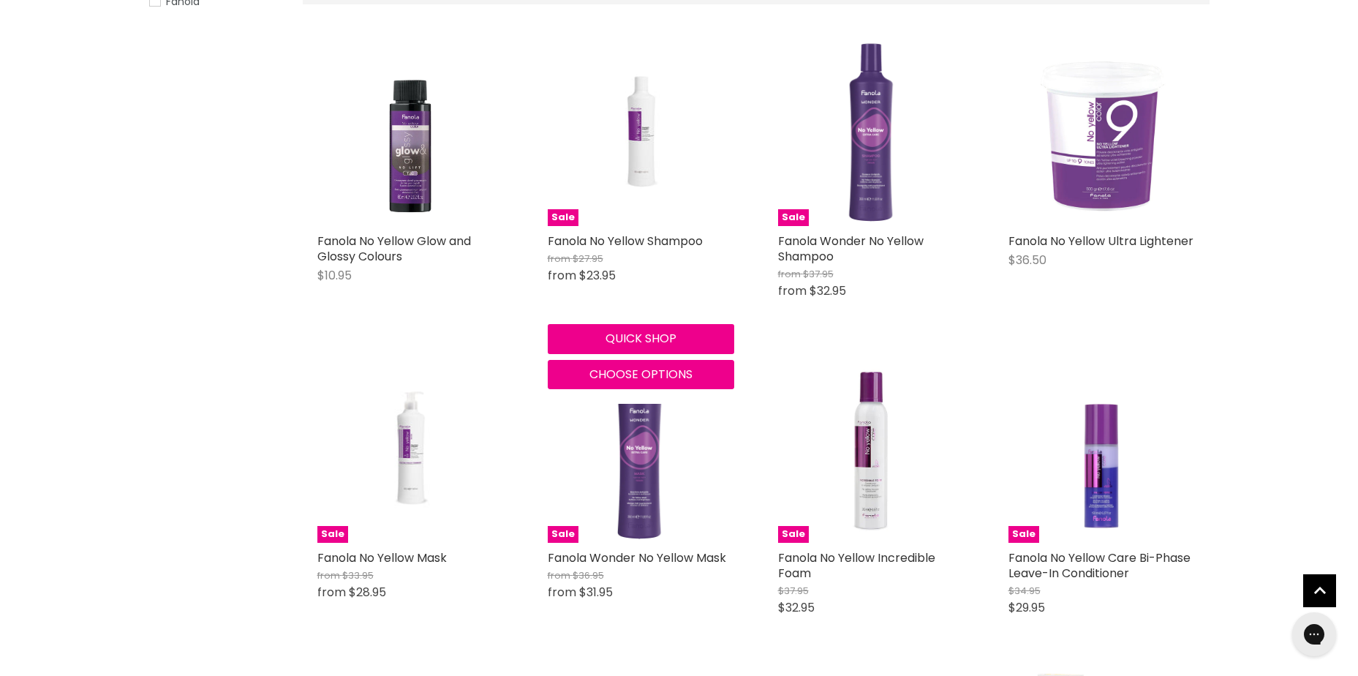
click at [591, 227] on div "Sale Fanola No Yellow Shampoo from $27.95 from $23.95 Fanola Quick shop Choose …" at bounding box center [641, 214] width 216 height 379
click at [639, 243] on link "Fanola No Yellow Shampoo" at bounding box center [625, 241] width 155 height 17
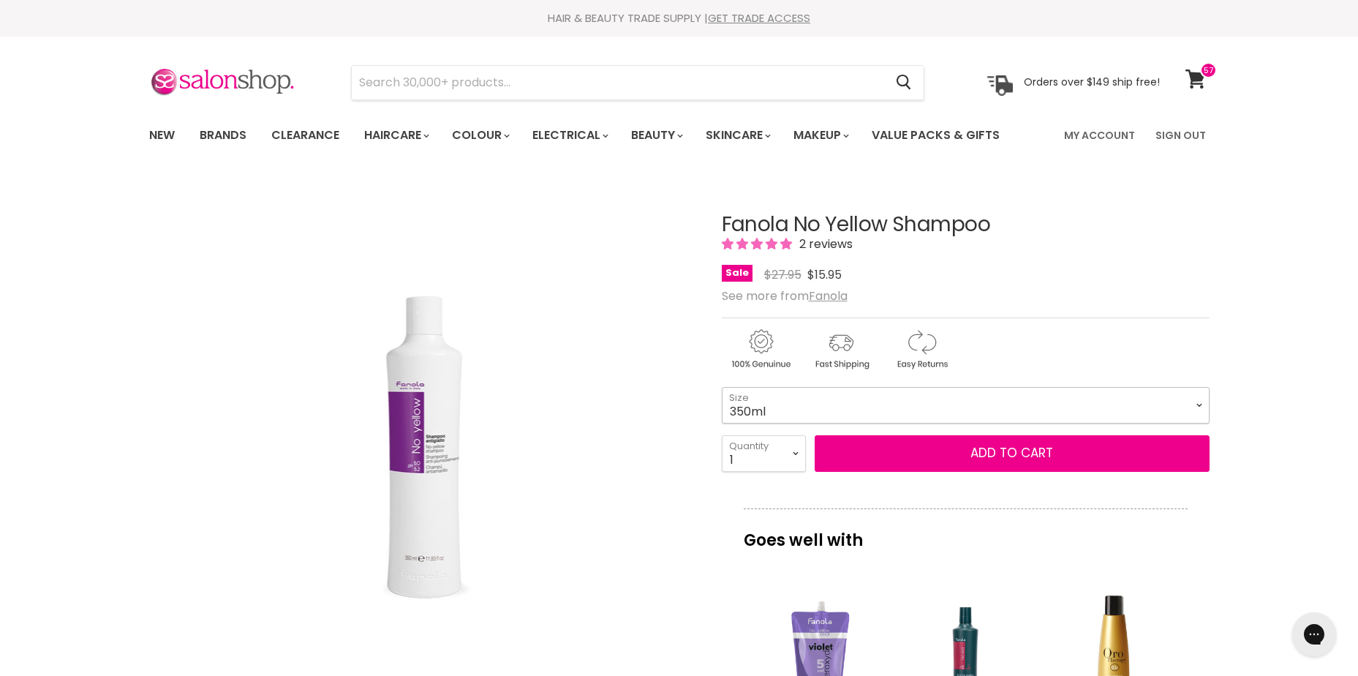
click at [807, 396] on select "350ml 1 Litre" at bounding box center [966, 405] width 488 height 37
click at [722, 387] on select "350ml 1 Litre" at bounding box center [966, 405] width 488 height 37
select select "1 Litre"
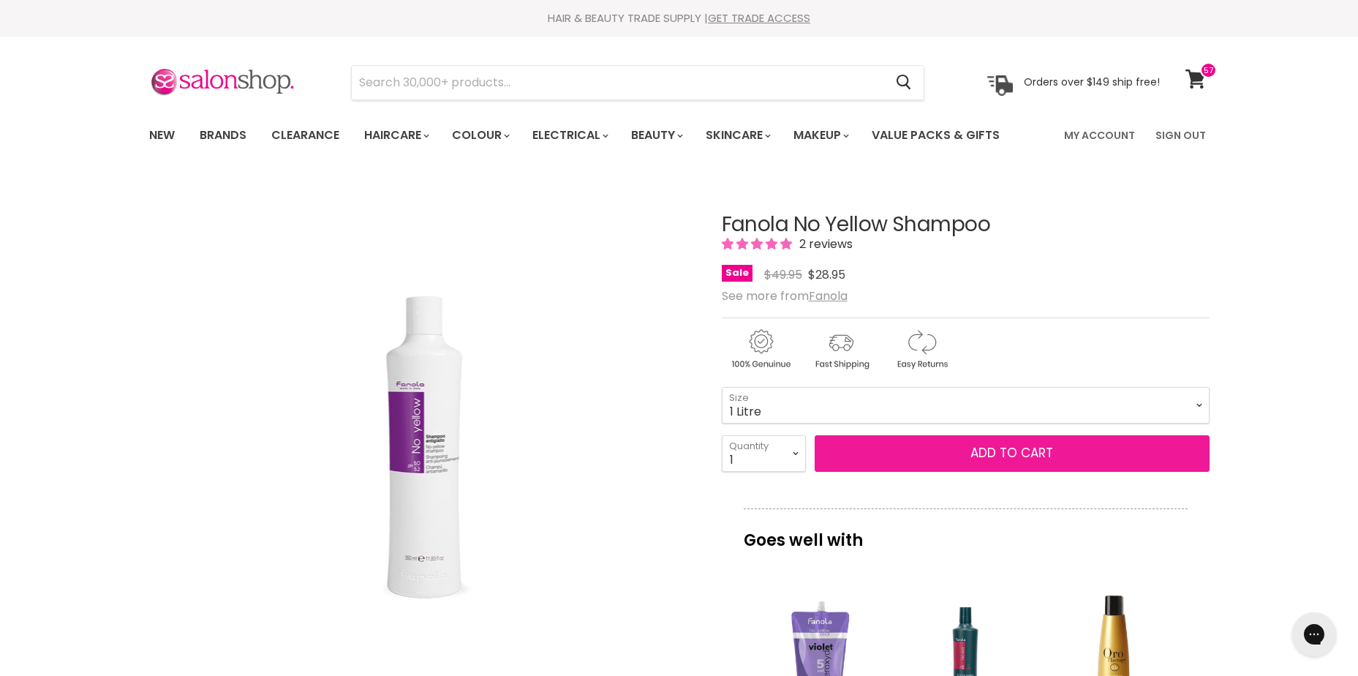
click at [889, 457] on button "Add to cart" at bounding box center [1012, 453] width 395 height 37
click at [1074, 459] on button "Add to cart" at bounding box center [1012, 453] width 395 height 37
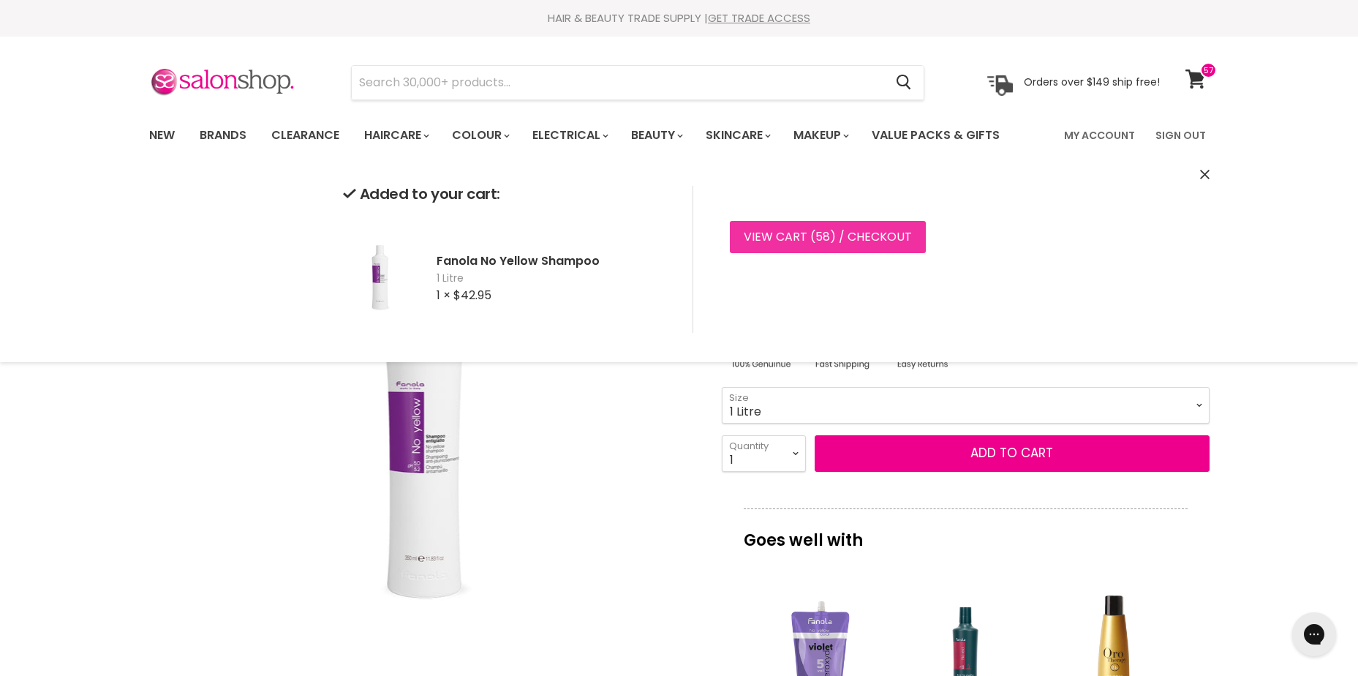
click at [820, 230] on span "58" at bounding box center [823, 236] width 15 height 17
